Goal: Task Accomplishment & Management: Manage account settings

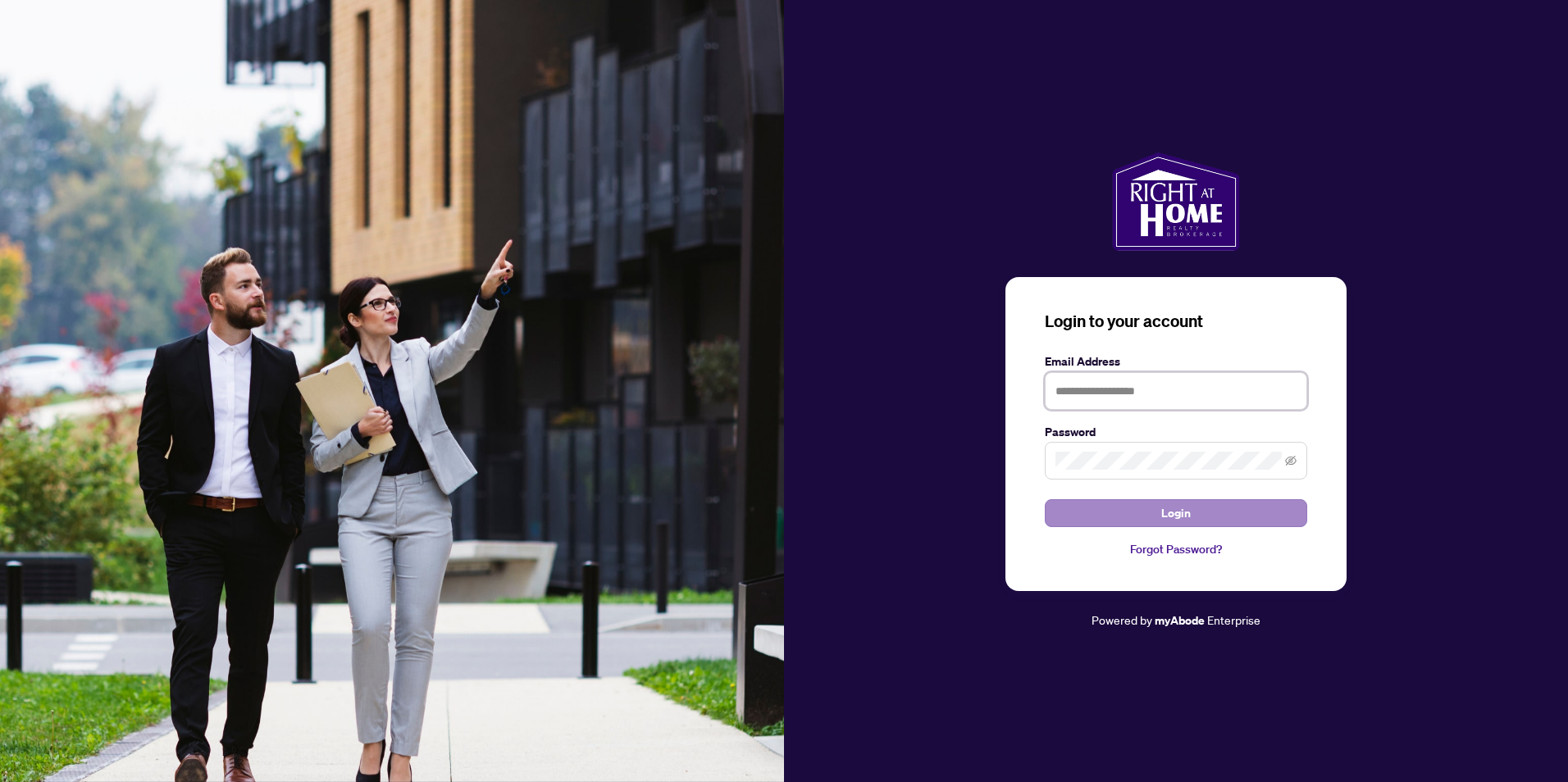
type input "**********"
click at [1112, 499] on button "Login" at bounding box center [1176, 513] width 262 height 28
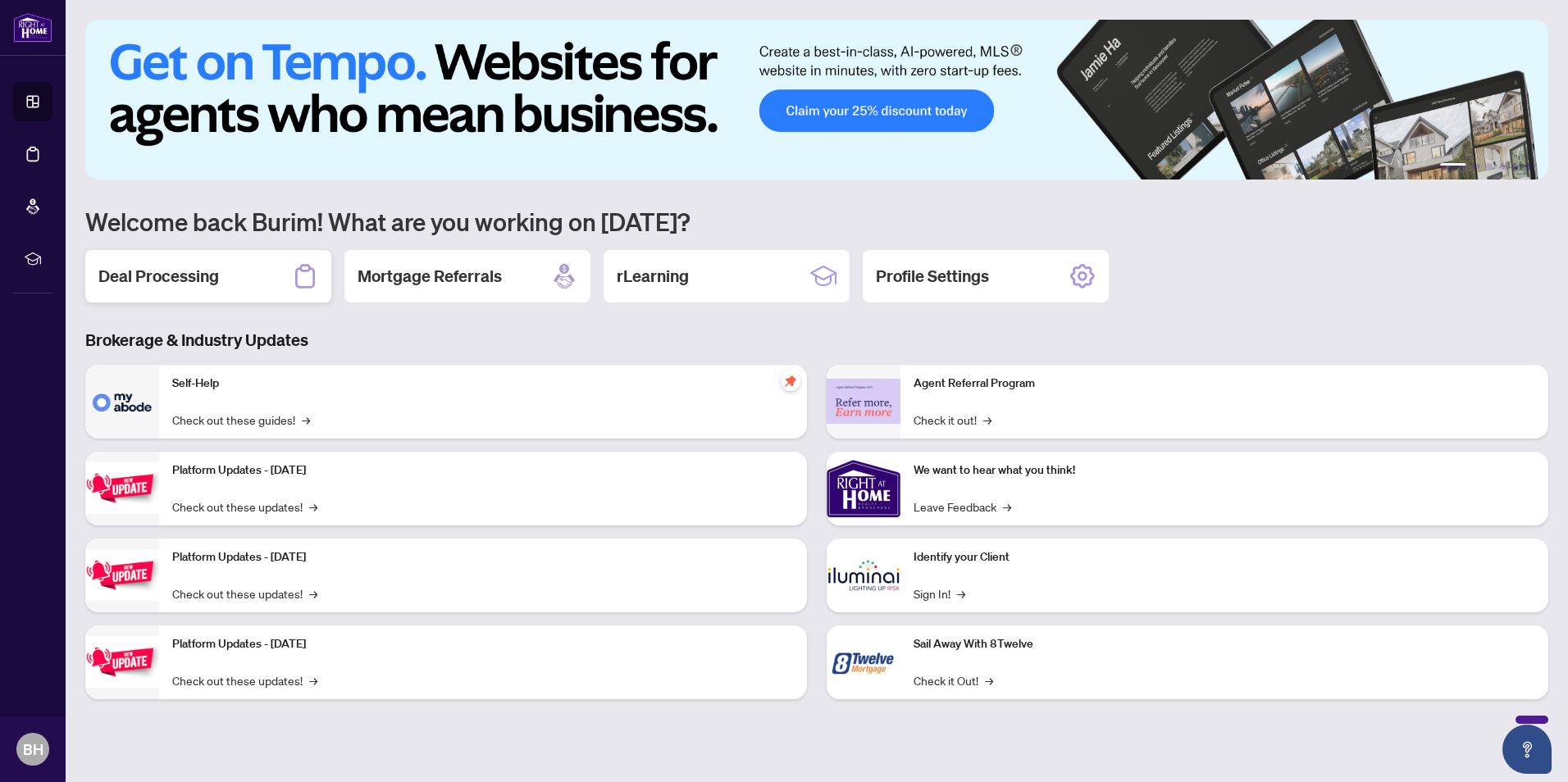
click at [137, 277] on h2 "Deal Processing" at bounding box center [159, 276] width 121 height 23
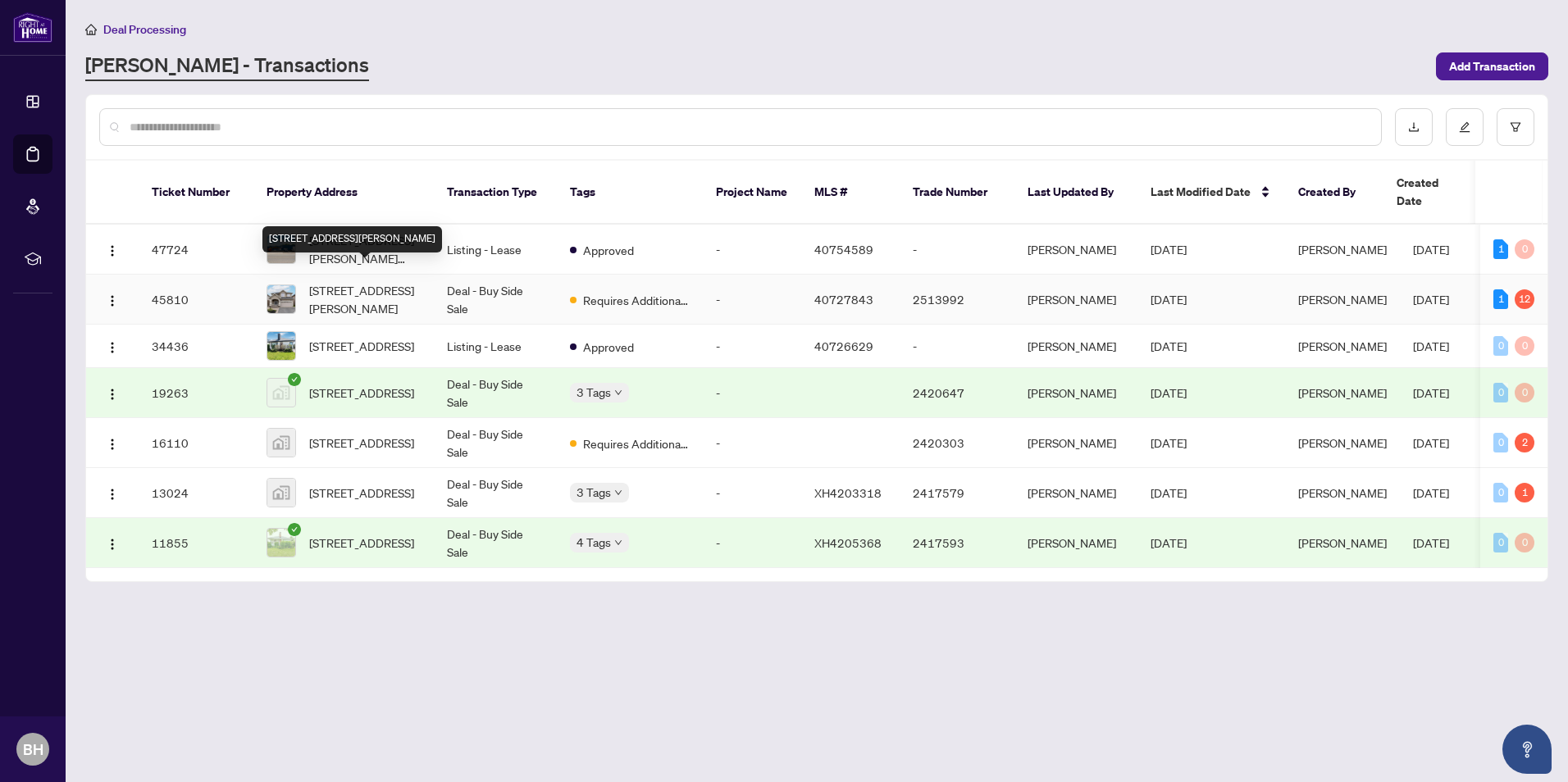
click at [379, 281] on span "[STREET_ADDRESS][PERSON_NAME]" at bounding box center [364, 299] width 111 height 36
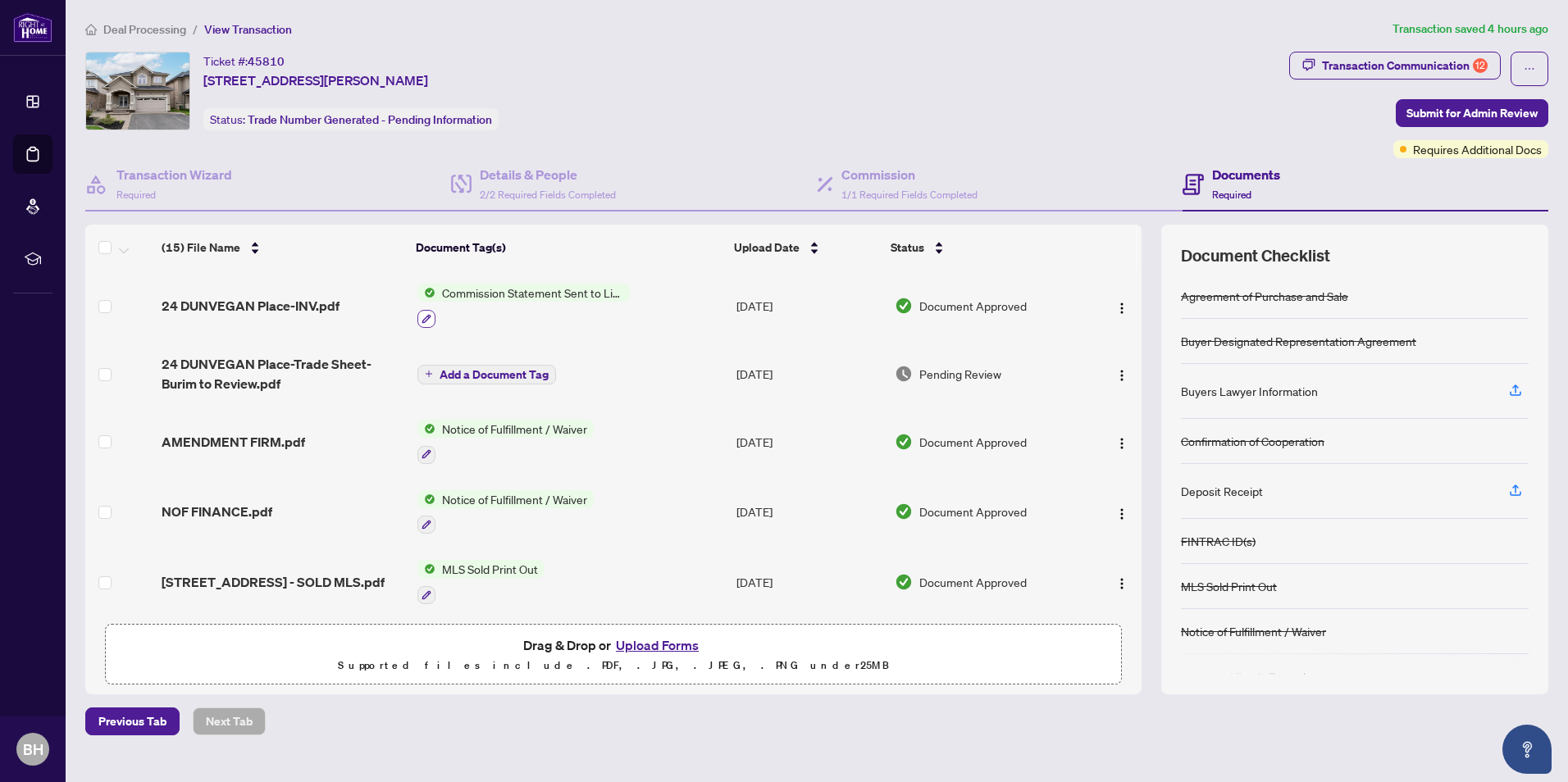
click at [426, 318] on icon "button" at bounding box center [426, 319] width 10 height 10
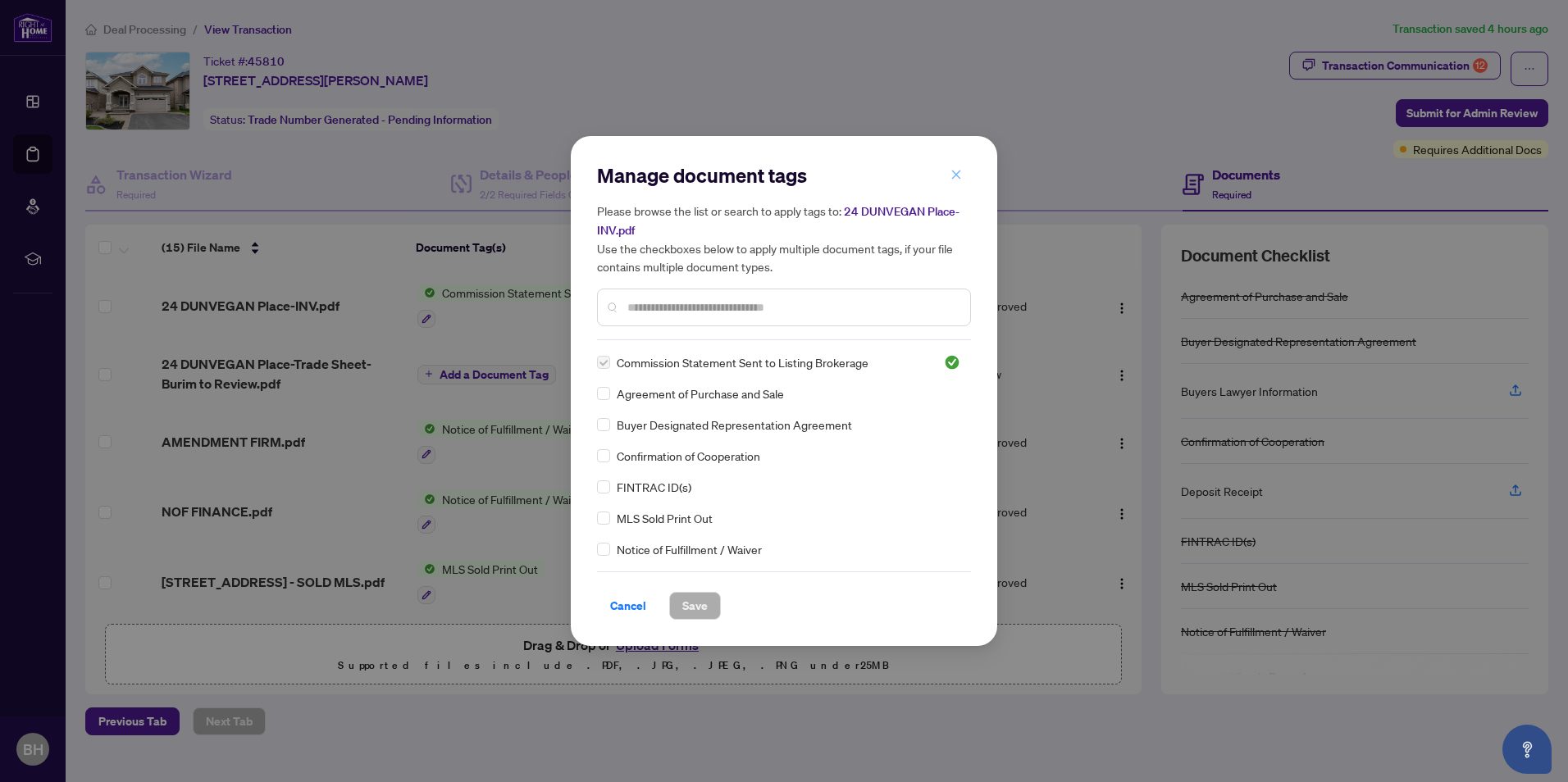
click at [959, 177] on icon "close" at bounding box center [956, 175] width 12 height 12
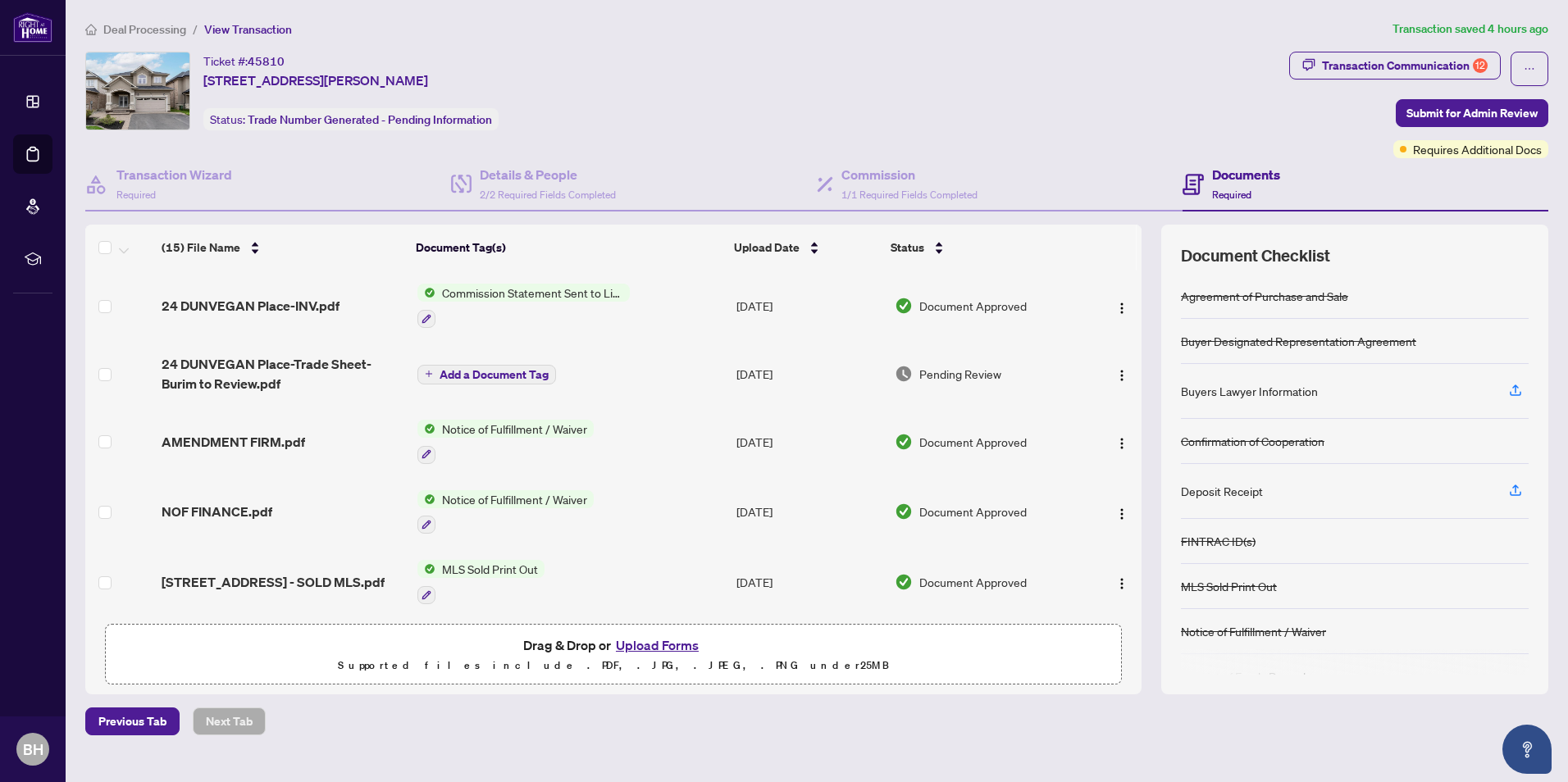
click at [560, 292] on span "Commission Statement Sent to Listing Brokerage" at bounding box center [533, 292] width 195 height 18
click at [508, 385] on span "Commission Statement Sent to Listing Brokerage" at bounding box center [531, 383] width 245 height 36
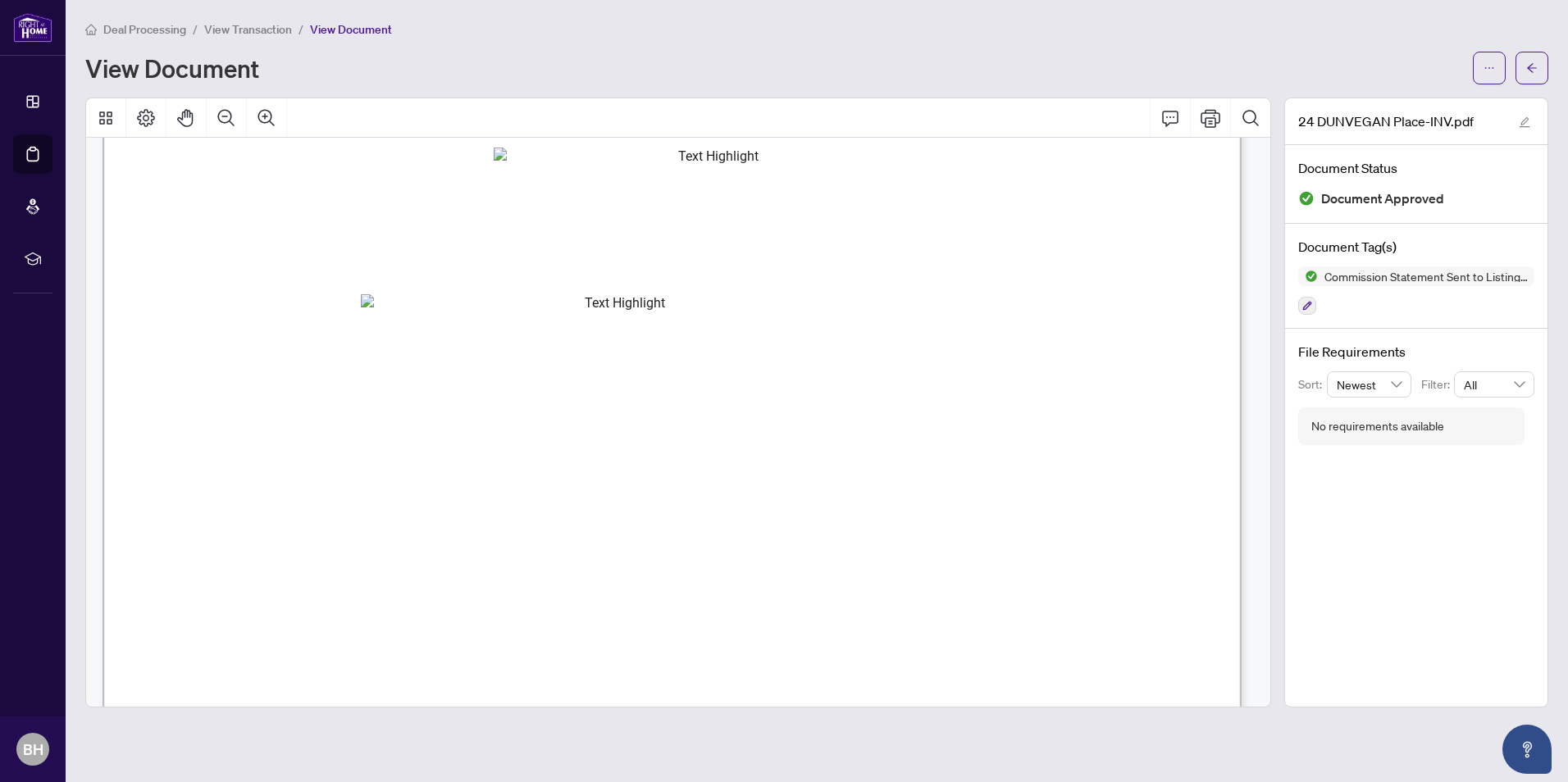
scroll to position [36, 0]
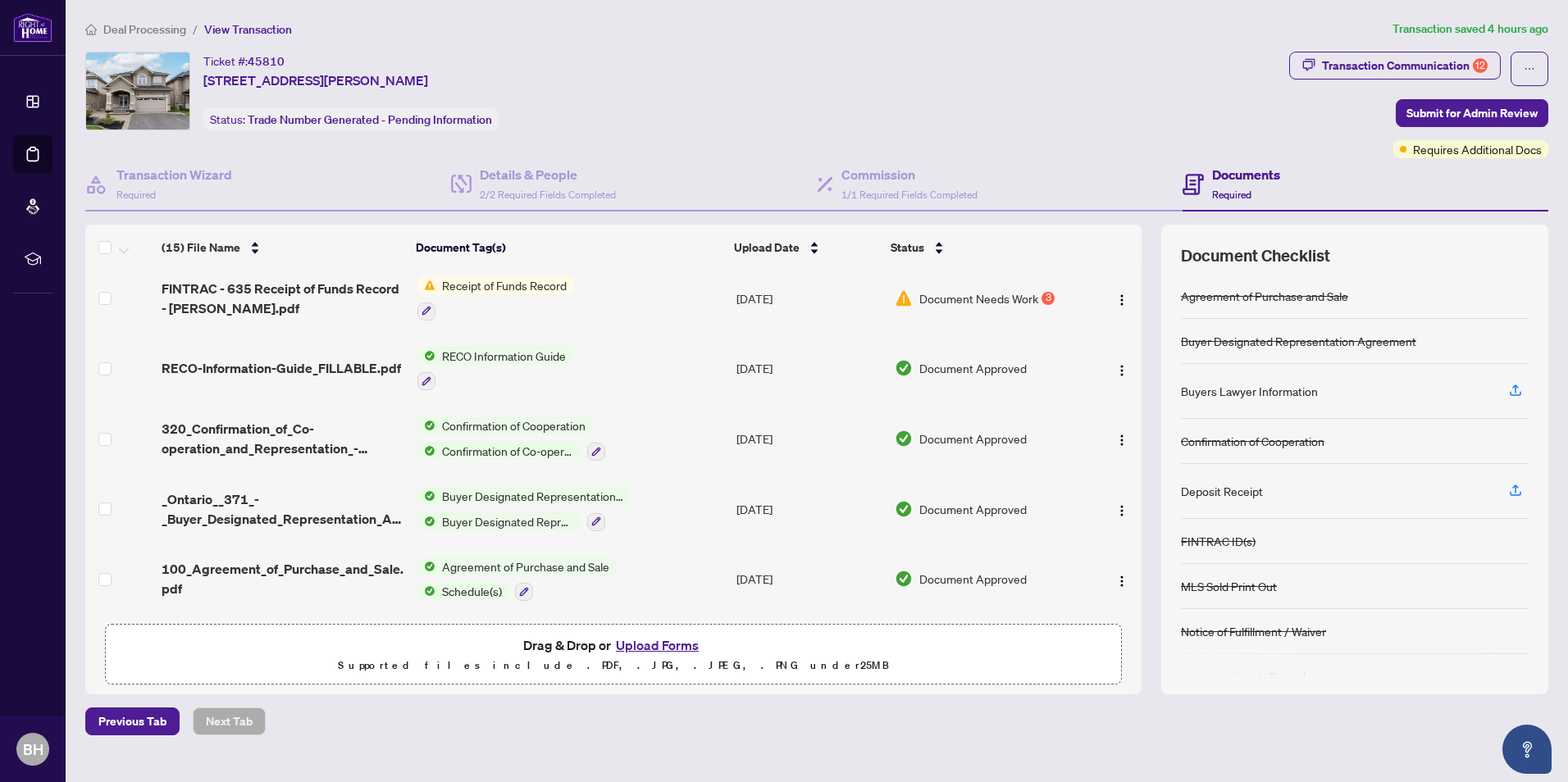
scroll to position [623, 0]
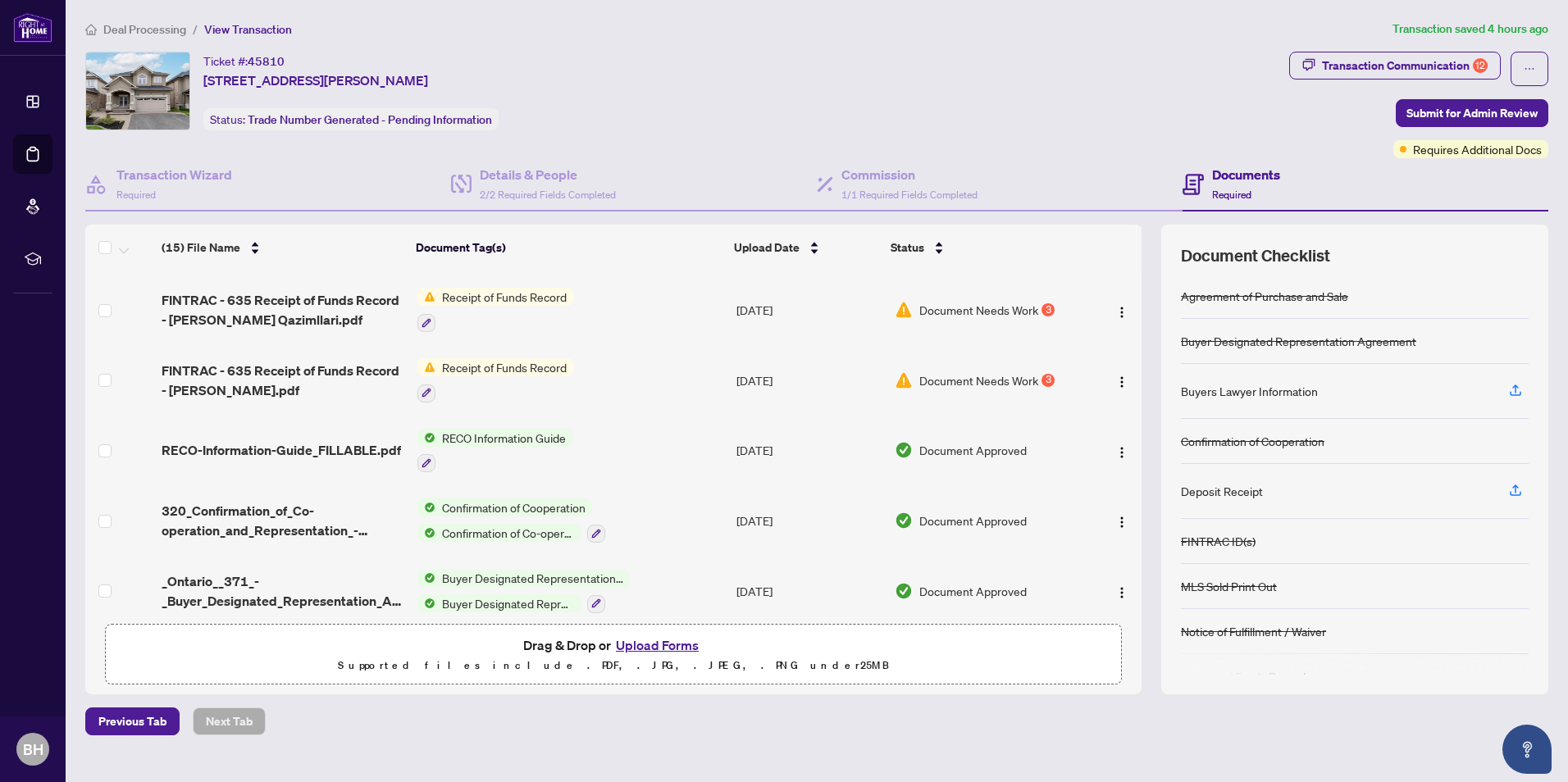
click at [999, 375] on span "Document Needs Work" at bounding box center [979, 380] width 119 height 18
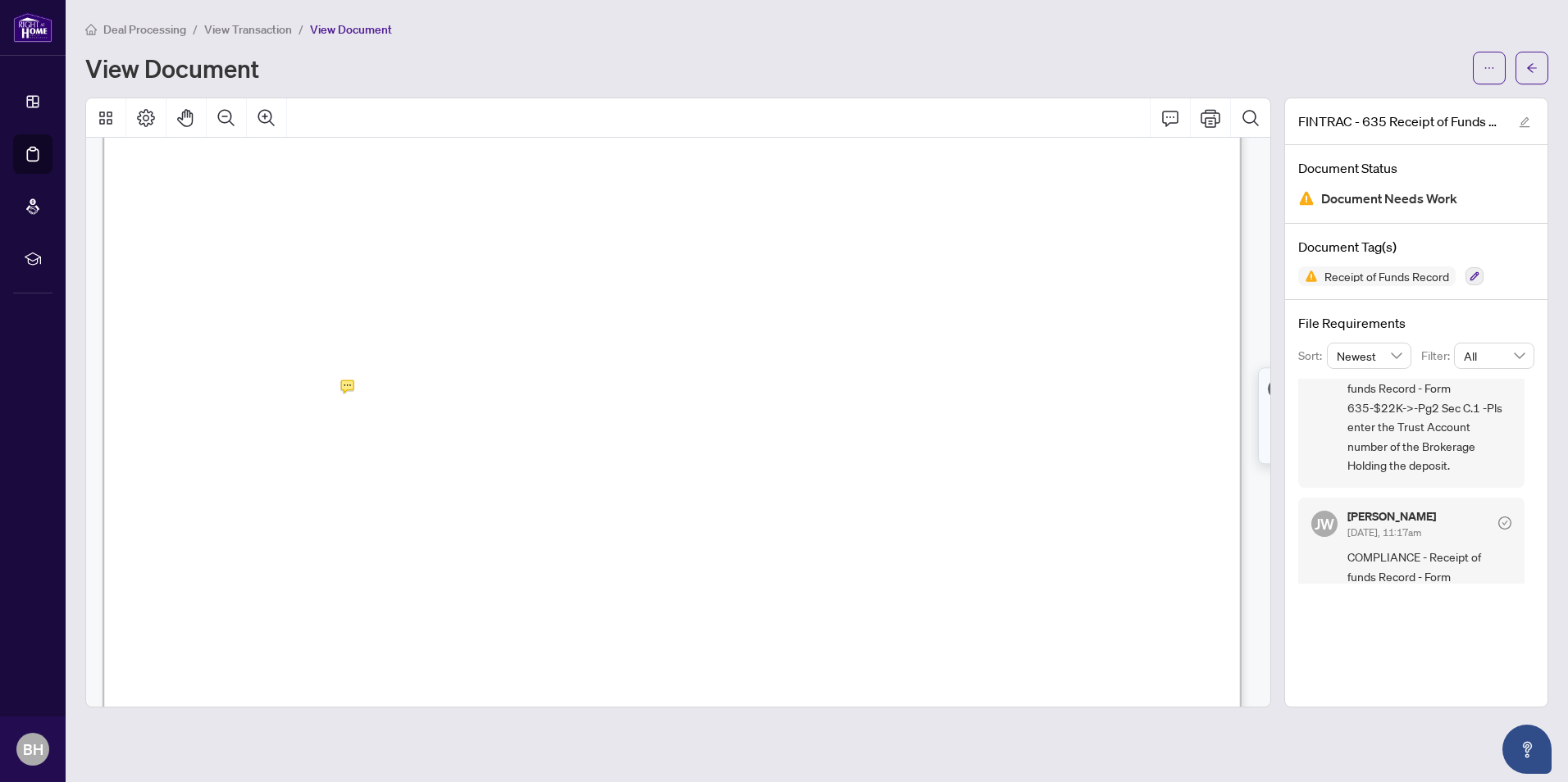
scroll to position [410, 0]
click at [204, 395] on span "" at bounding box center [200, 397] width 9 height 18
click at [312, 399] on span "" at bounding box center [314, 397] width 9 height 18
